Goal: Task Accomplishment & Management: Manage account settings

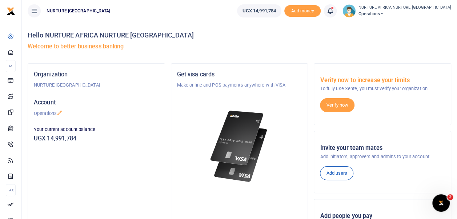
click at [334, 11] on icon at bounding box center [329, 11] width 7 height 8
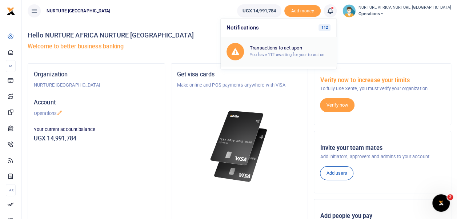
click at [324, 54] on small "You have 112 awaiting for your to act on" at bounding box center [287, 54] width 74 height 5
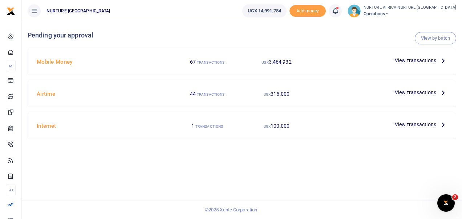
click at [410, 58] on span "View transactions" at bounding box center [415, 60] width 41 height 8
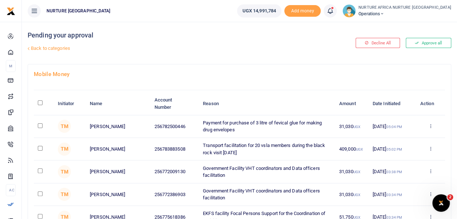
click at [334, 14] on icon at bounding box center [329, 11] width 7 height 8
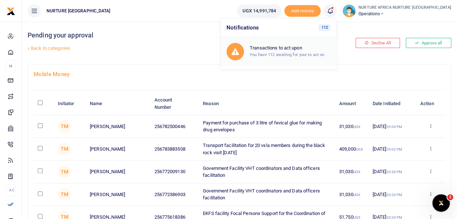
click at [299, 49] on h6 "Transactions to act upon" at bounding box center [290, 48] width 81 height 6
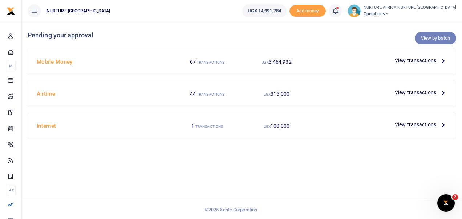
click at [433, 33] on link "View by batch" at bounding box center [435, 38] width 41 height 12
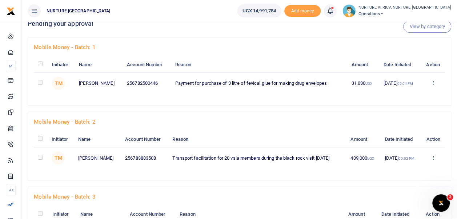
scroll to position [15, 0]
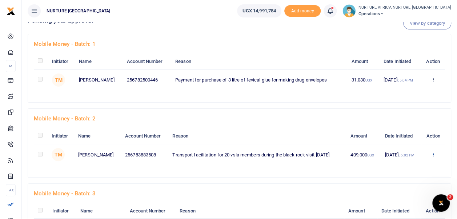
click at [433, 82] on icon at bounding box center [432, 79] width 5 height 5
click at [403, 165] on link "Approve" at bounding box center [406, 166] width 57 height 10
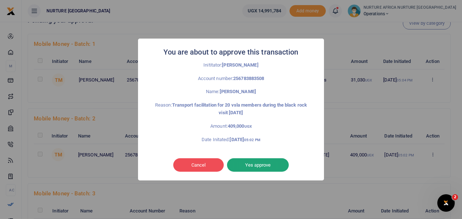
click at [269, 164] on button "Yes approve" at bounding box center [258, 165] width 62 height 14
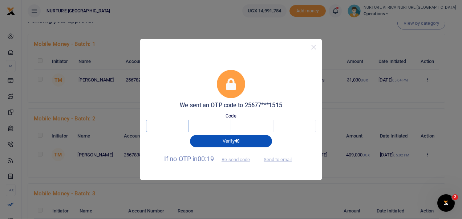
click at [176, 125] on input "text" at bounding box center [167, 126] width 43 height 12
type input "5"
type input "8"
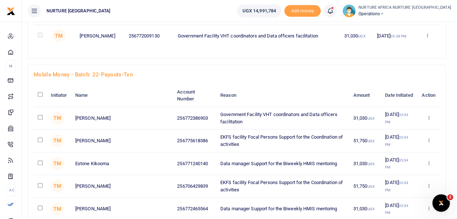
scroll to position [133, 0]
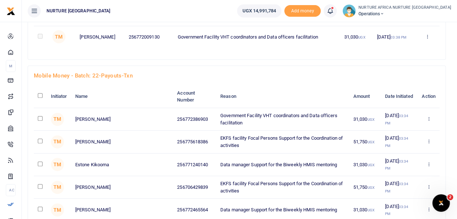
click at [40, 94] on input "checkbox" at bounding box center [40, 95] width 5 height 5
checkbox input "true"
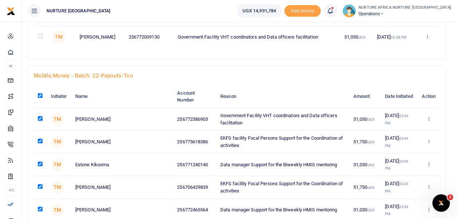
checkbox input "true"
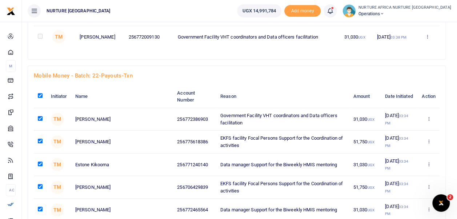
checkbox input "true"
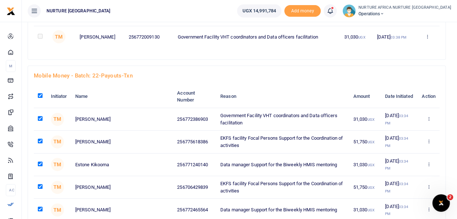
checkbox input "true"
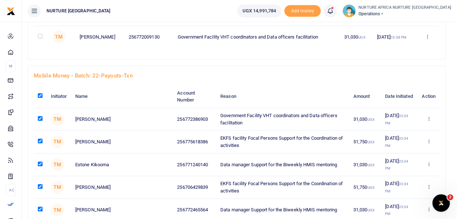
checkbox input "true"
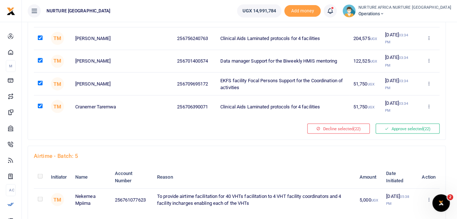
scroll to position [626, 0]
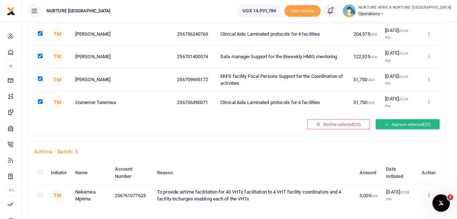
click at [416, 120] on button "Approve selected (22)" at bounding box center [407, 124] width 64 height 10
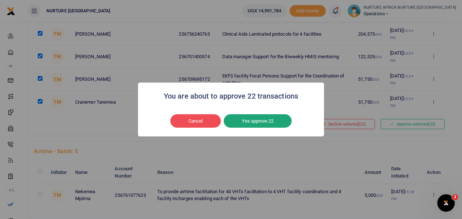
click at [267, 122] on button "Yes approve 22" at bounding box center [258, 121] width 68 height 14
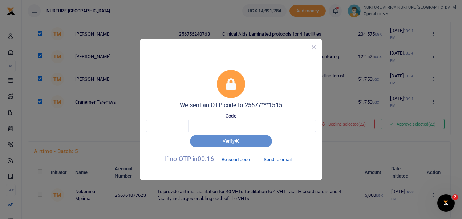
click at [316, 47] on button "Close" at bounding box center [313, 47] width 11 height 11
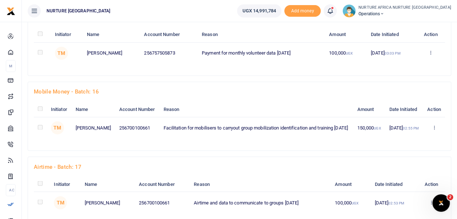
scroll to position [3282, 0]
